Goal: Task Accomplishment & Management: Use online tool/utility

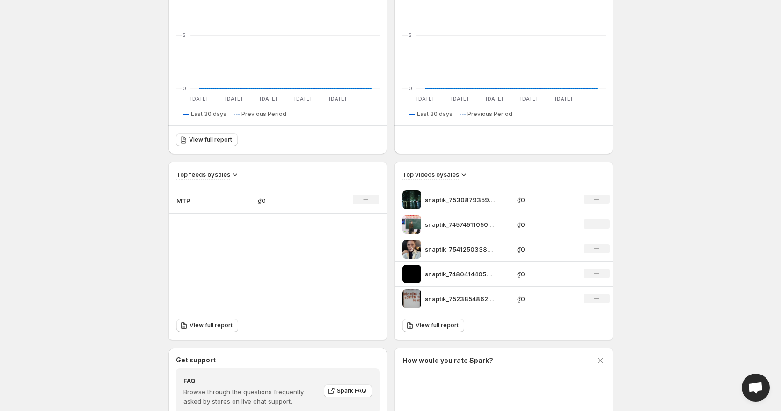
scroll to position [305, 0]
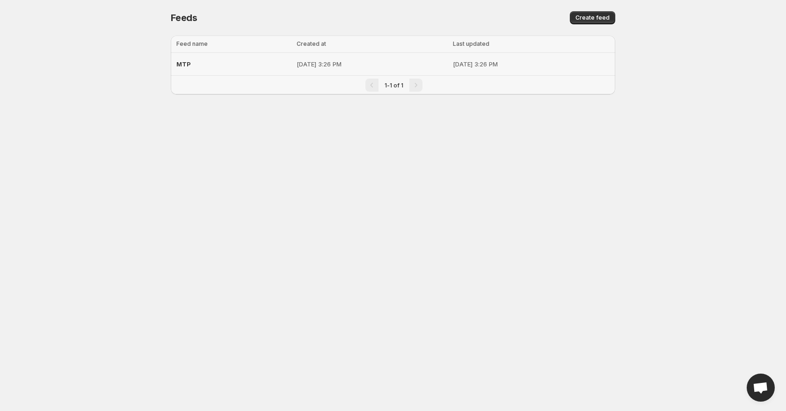
click at [188, 64] on span "MTP" at bounding box center [183, 63] width 15 height 7
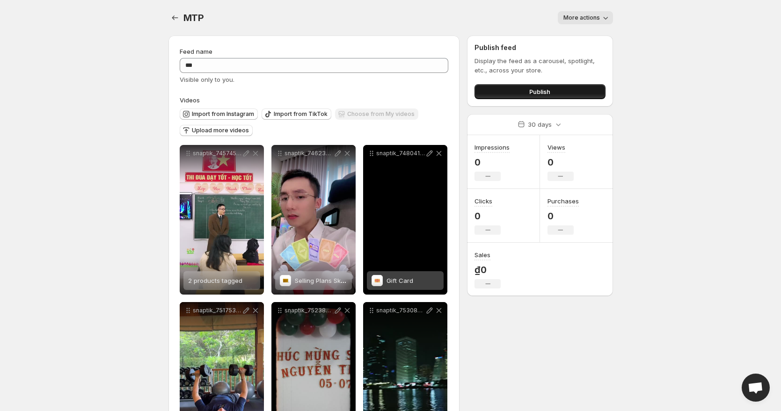
click at [533, 93] on span "Publish" at bounding box center [539, 91] width 21 height 9
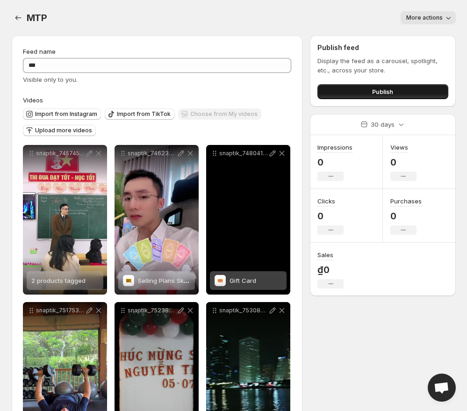
click at [423, 93] on button "Publish" at bounding box center [383, 91] width 131 height 15
